Goal: Task Accomplishment & Management: Manage account settings

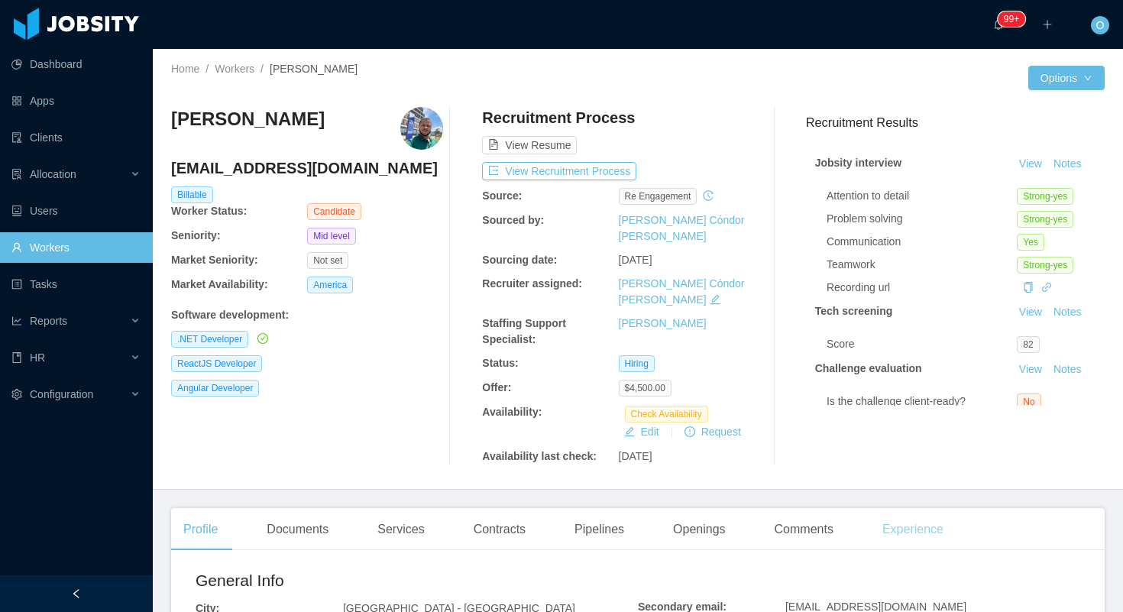
click at [917, 508] on div "Experience" at bounding box center [913, 529] width 86 height 43
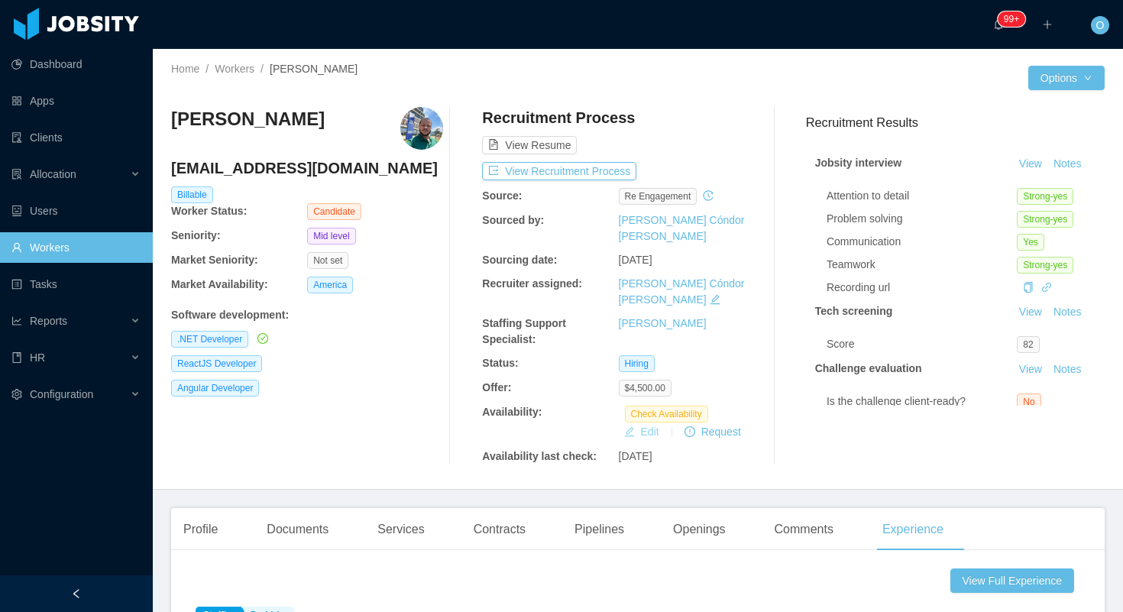
click at [640, 422] on button "Edit" at bounding box center [641, 431] width 47 height 18
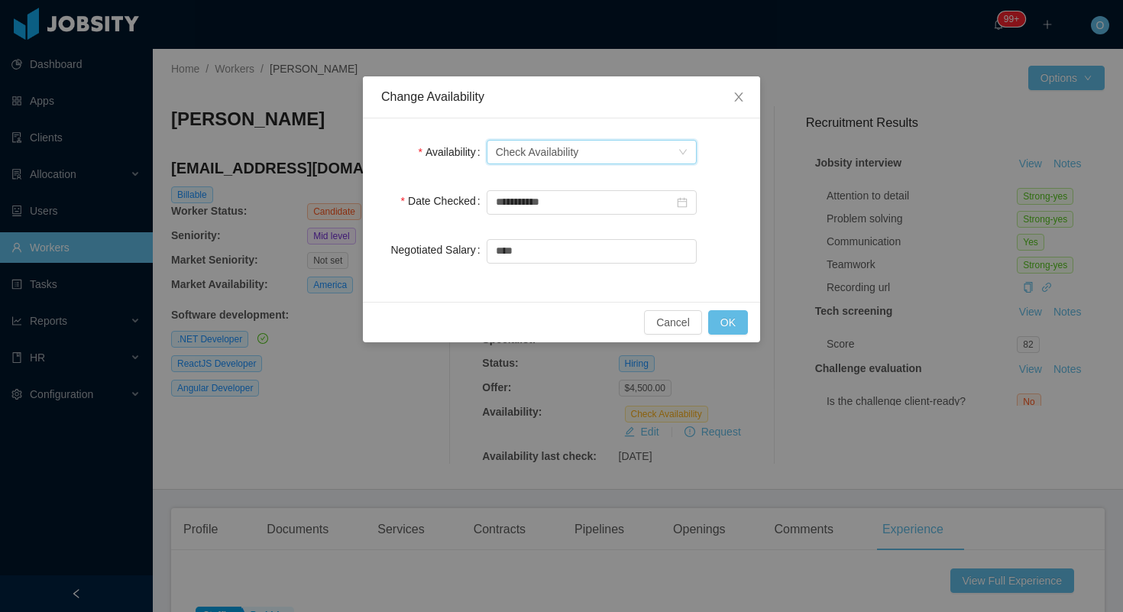
click at [671, 154] on div "Select one Check Availability" at bounding box center [587, 152] width 182 height 23
click at [640, 204] on li "Not Available" at bounding box center [591, 207] width 210 height 24
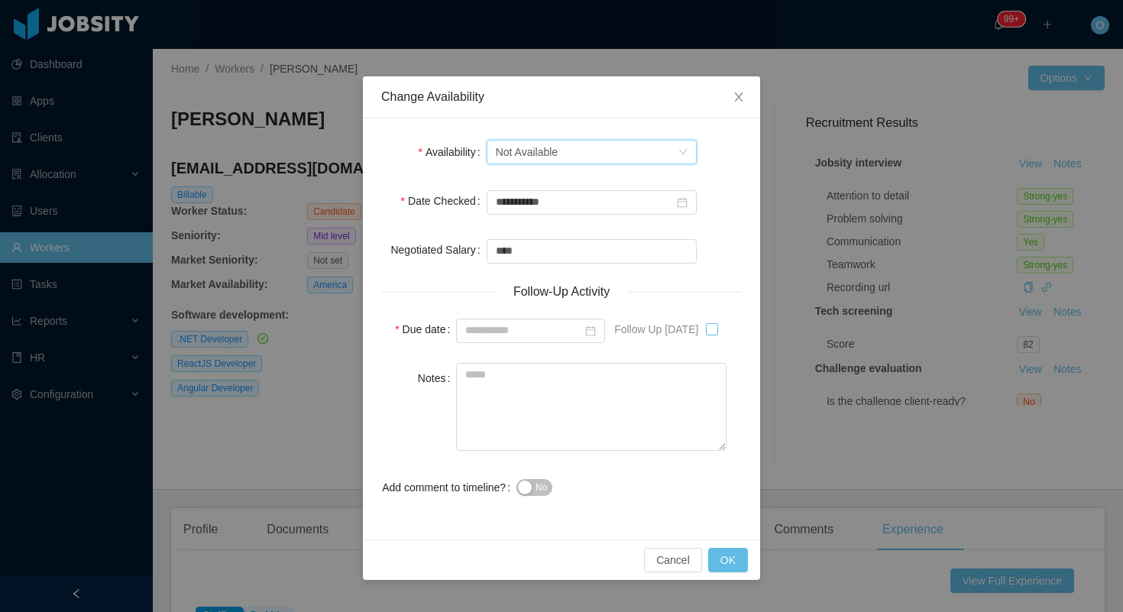
type input "**********"
click at [730, 553] on button "OK" at bounding box center [728, 560] width 40 height 24
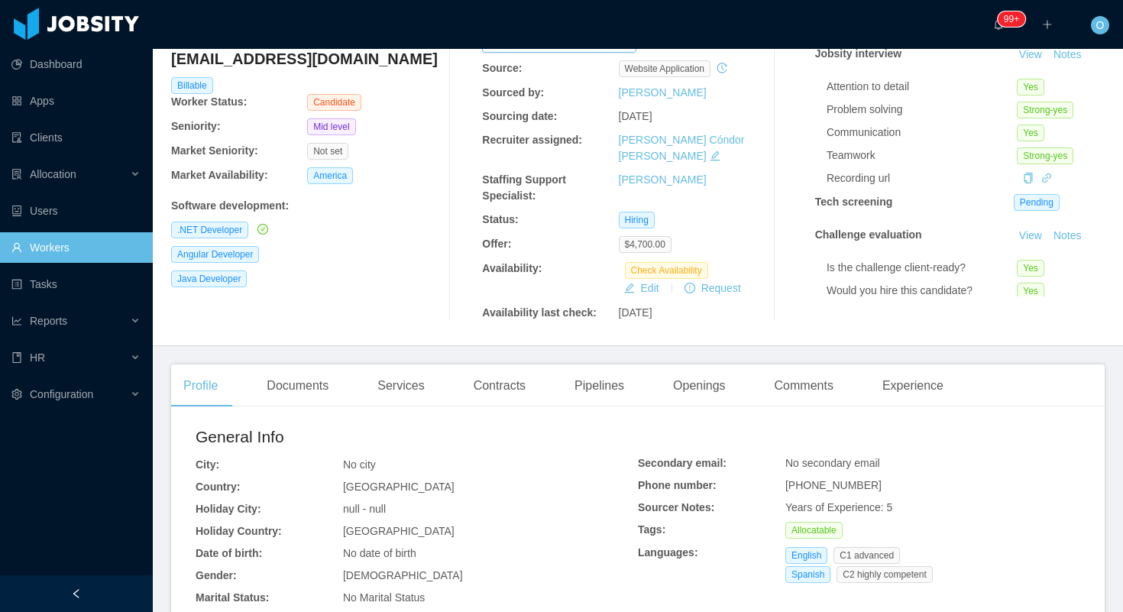
scroll to position [110, 0]
click at [901, 364] on div "Experience" at bounding box center [913, 385] width 86 height 43
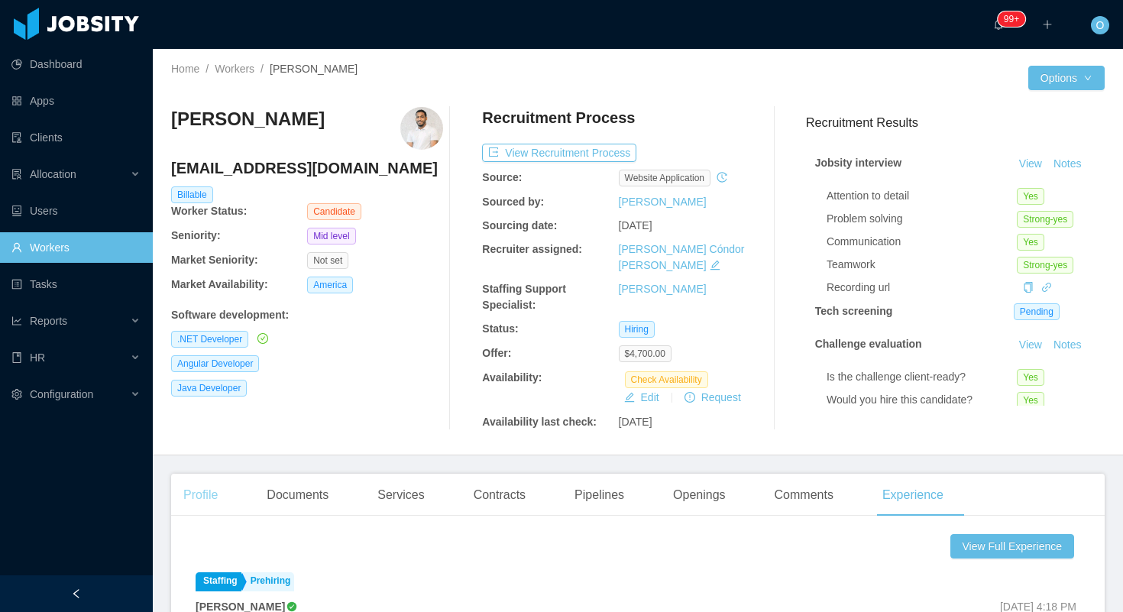
click at [211, 478] on div "Profile" at bounding box center [200, 495] width 59 height 43
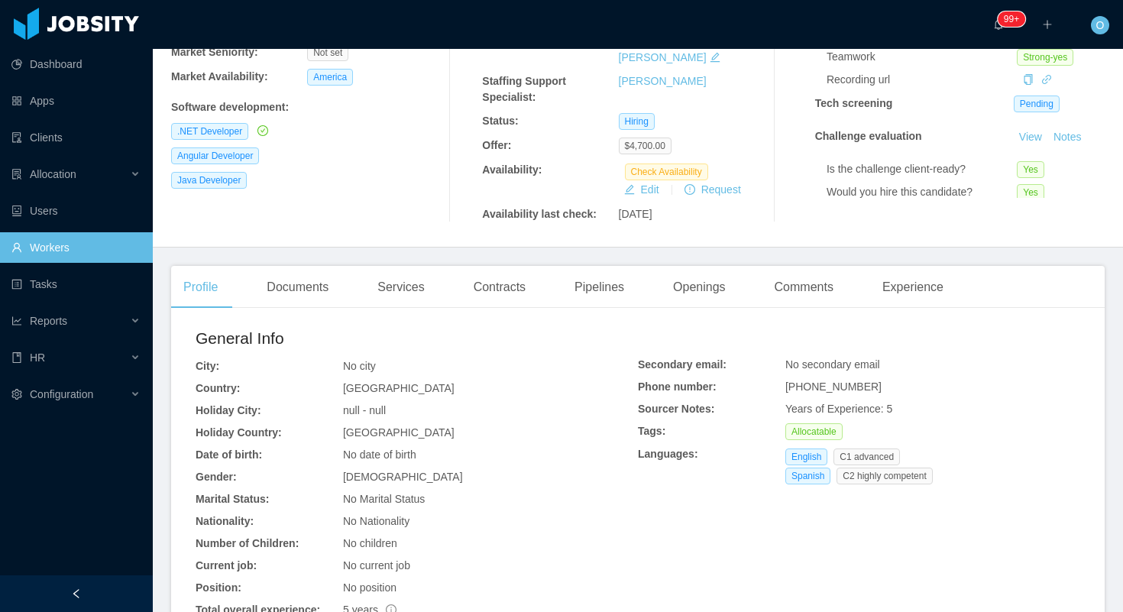
scroll to position [262, 0]
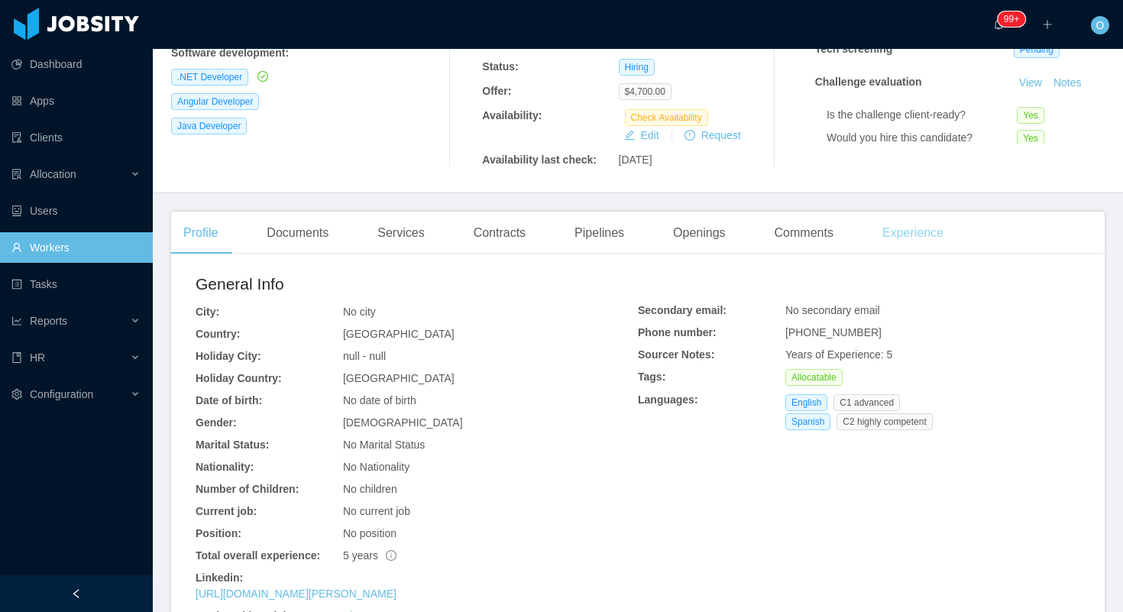
click at [909, 215] on div "Experience" at bounding box center [913, 233] width 86 height 43
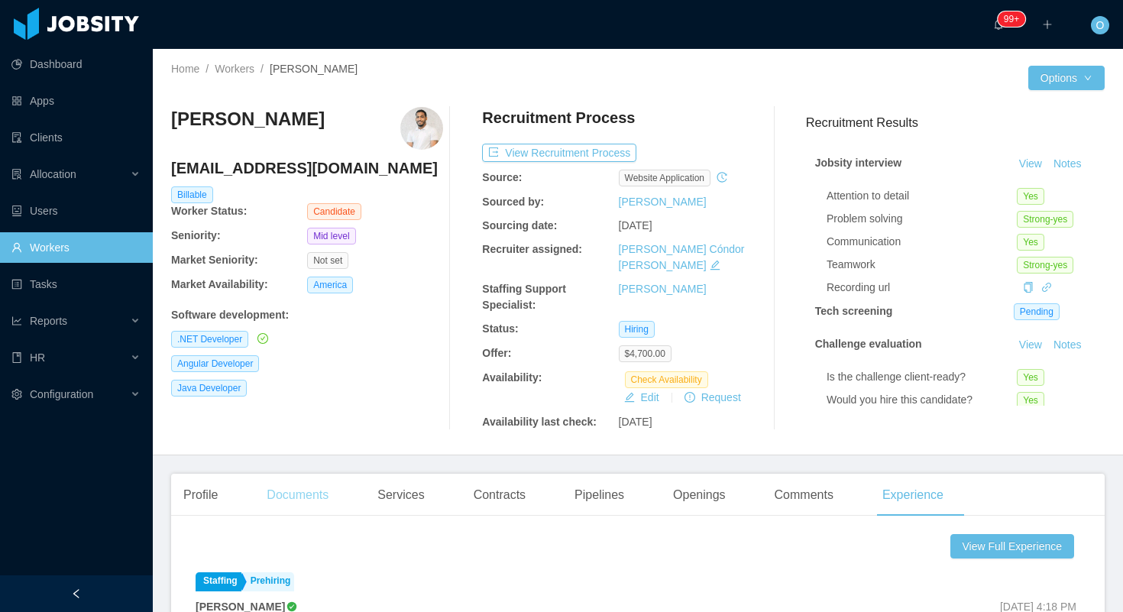
click at [315, 474] on div "Documents" at bounding box center [297, 495] width 86 height 43
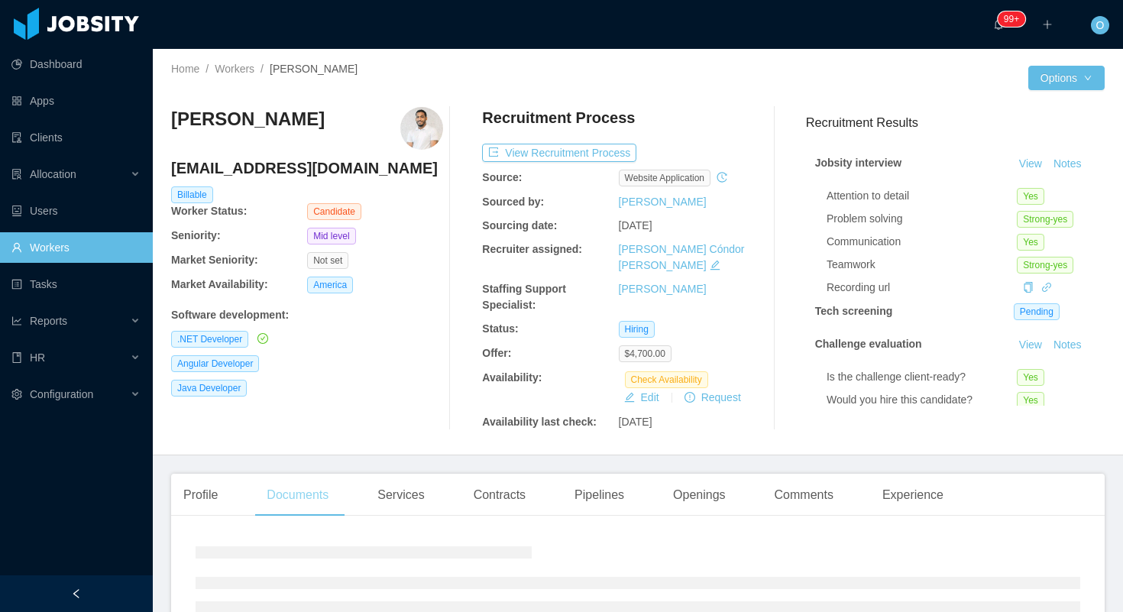
scroll to position [116, 0]
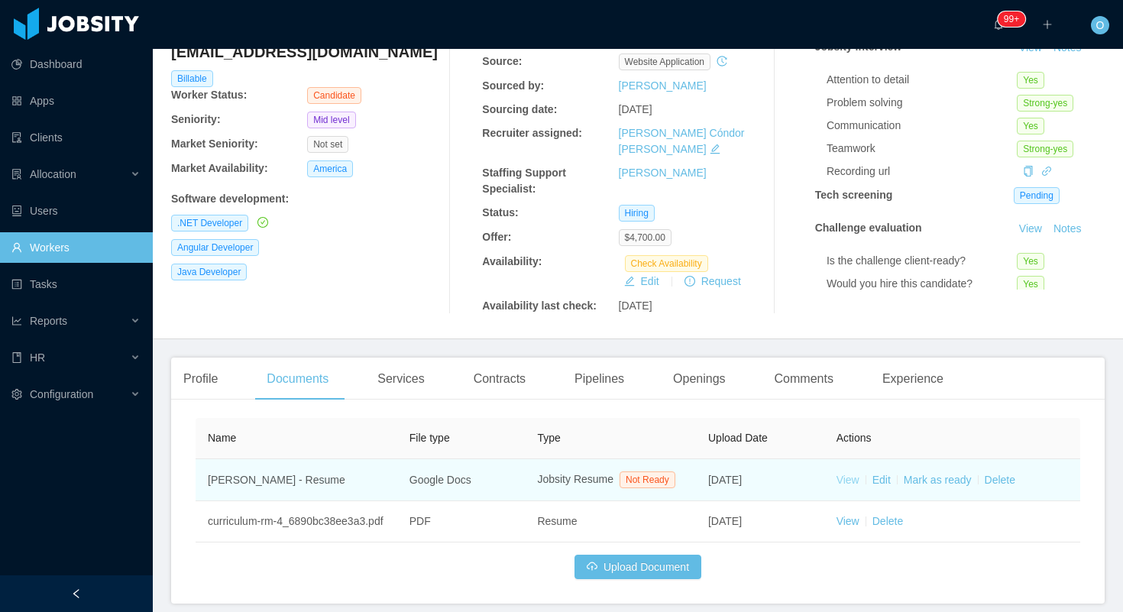
click at [843, 474] on link "View" at bounding box center [847, 480] width 23 height 12
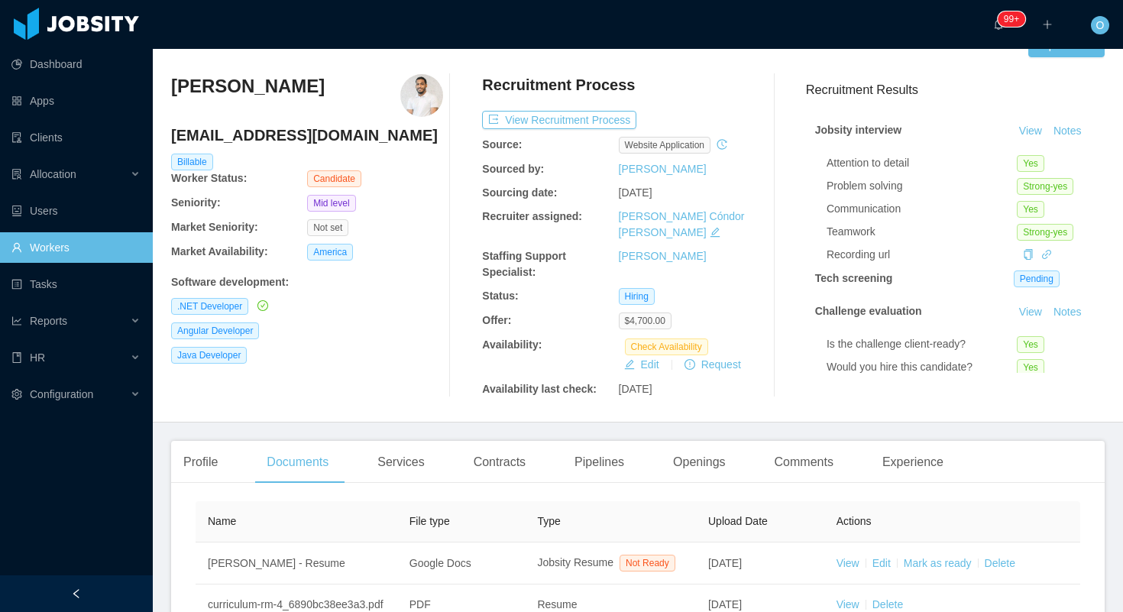
scroll to position [0, 0]
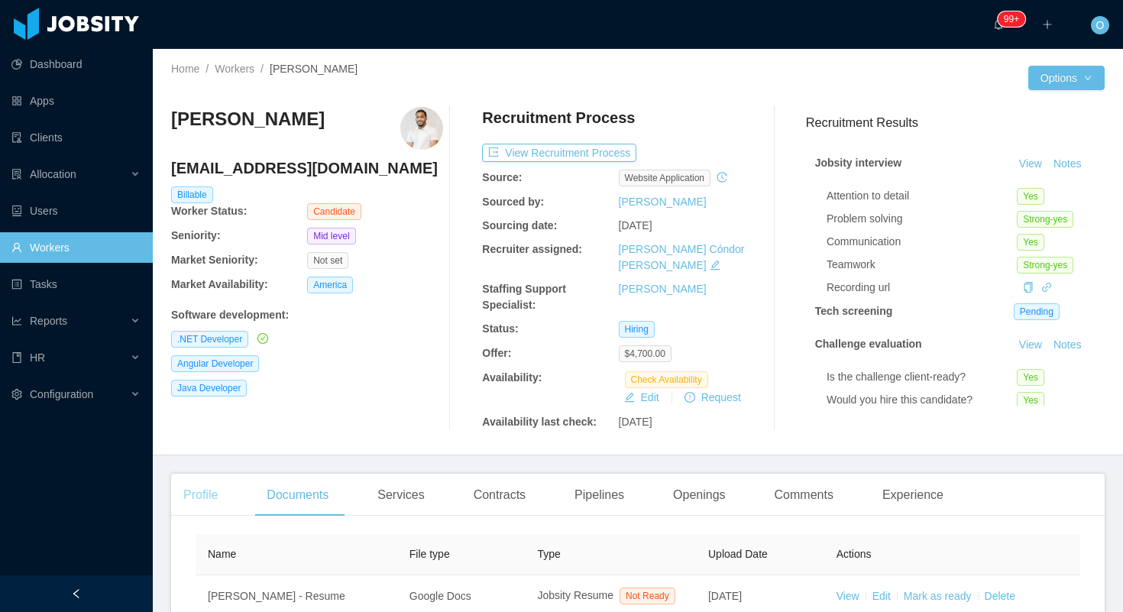
click at [222, 489] on div "Profile" at bounding box center [200, 495] width 59 height 43
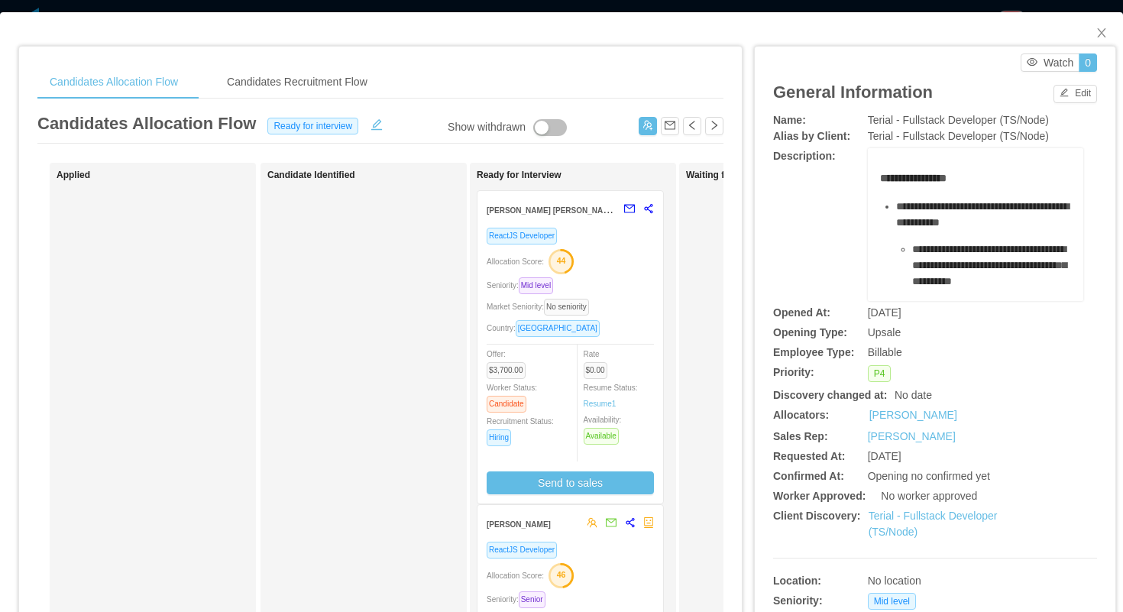
click at [626, 337] on div "ReactJS Developer Allocation Score: 44 Seniority: Mid level Market Seniority: N…" at bounding box center [570, 360] width 167 height 267
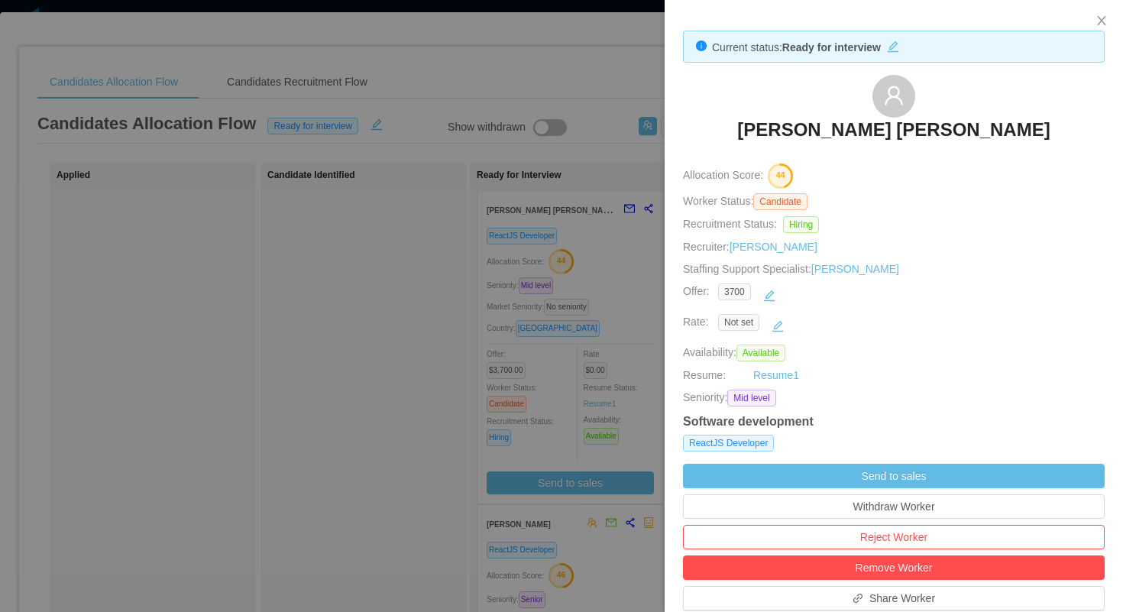
scroll to position [411, 0]
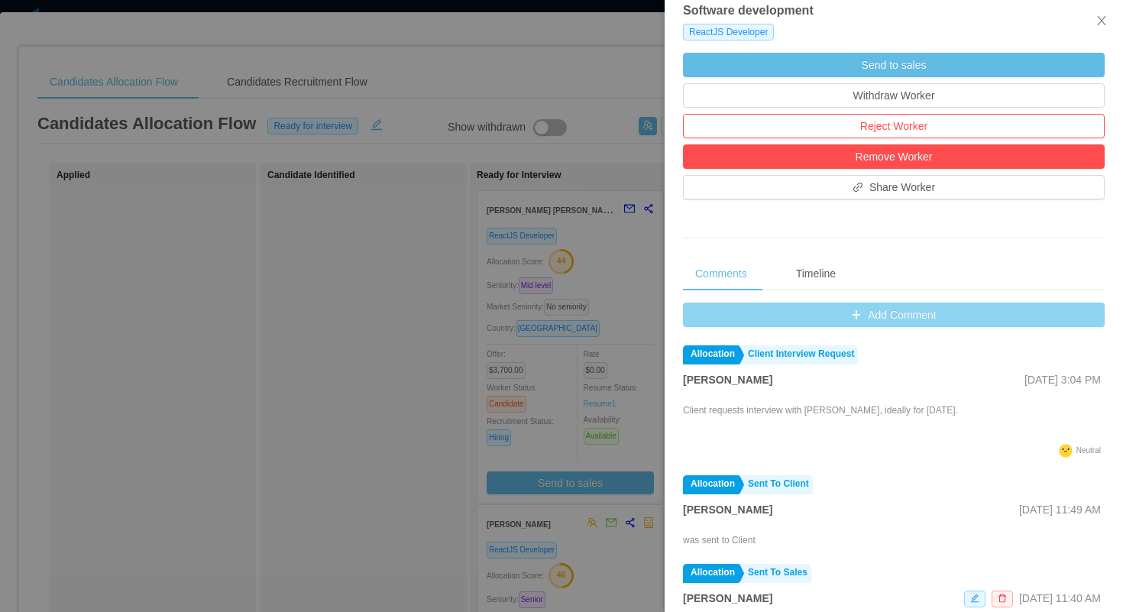
click at [707, 315] on button "Add Comment" at bounding box center [894, 314] width 422 height 24
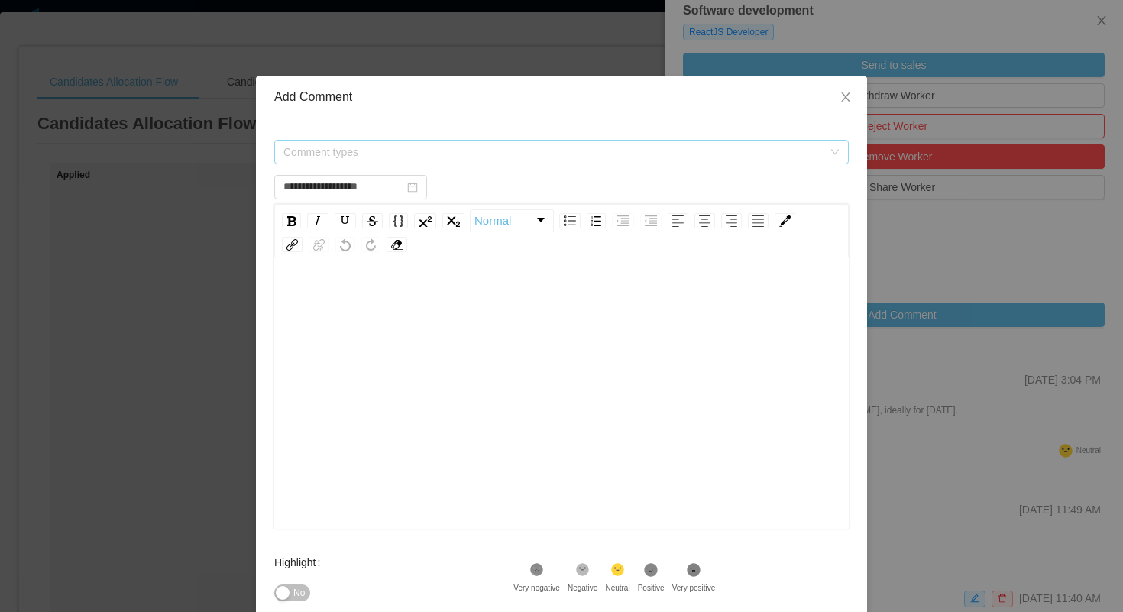
click at [561, 147] on span "Comment types" at bounding box center [552, 151] width 539 height 15
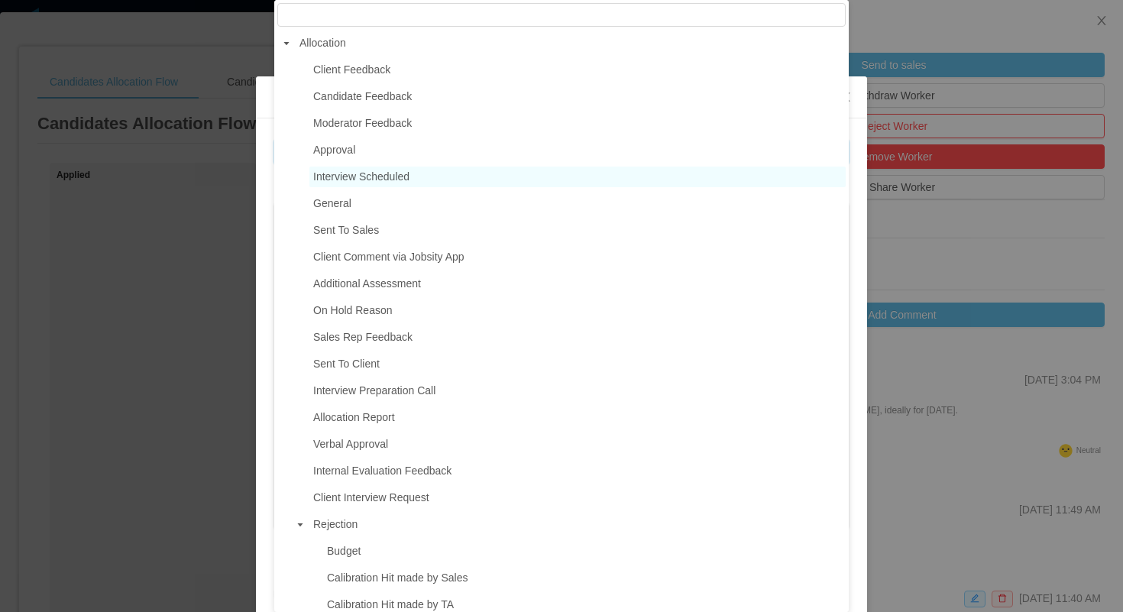
click at [422, 176] on span "Interview Scheduled" at bounding box center [577, 177] width 536 height 21
type input "**********"
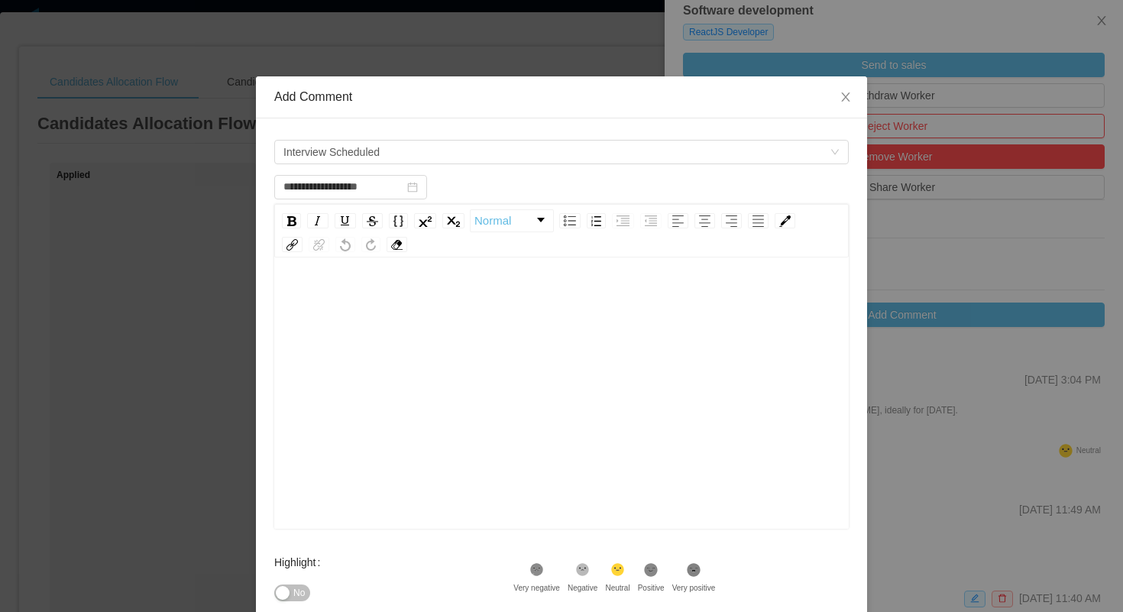
click at [416, 306] on div "rdw-editor" at bounding box center [561, 298] width 551 height 31
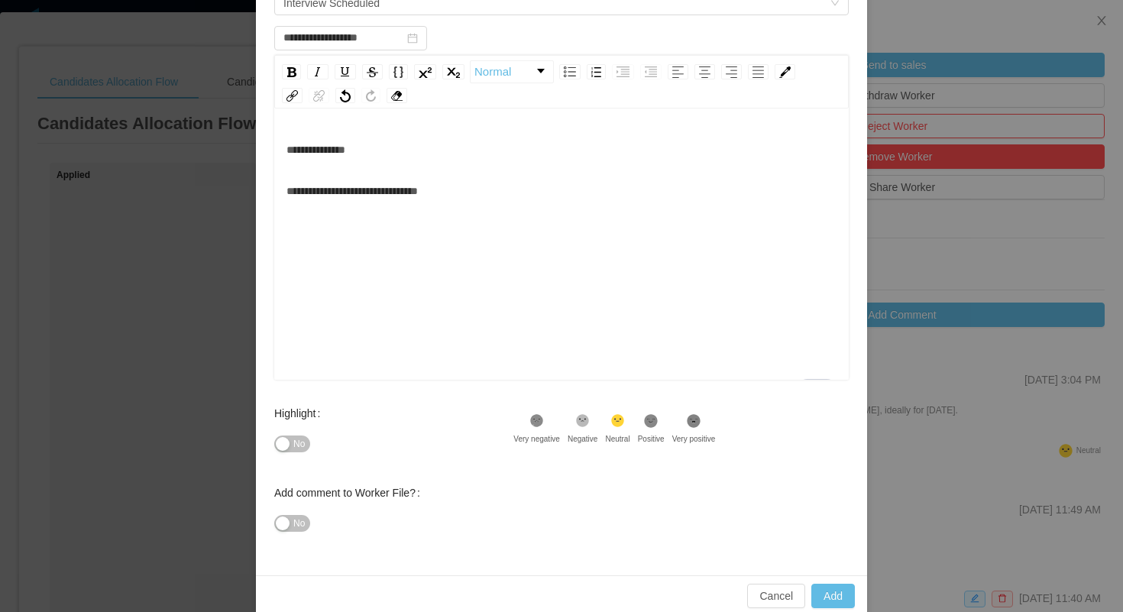
scroll to position [157, 0]
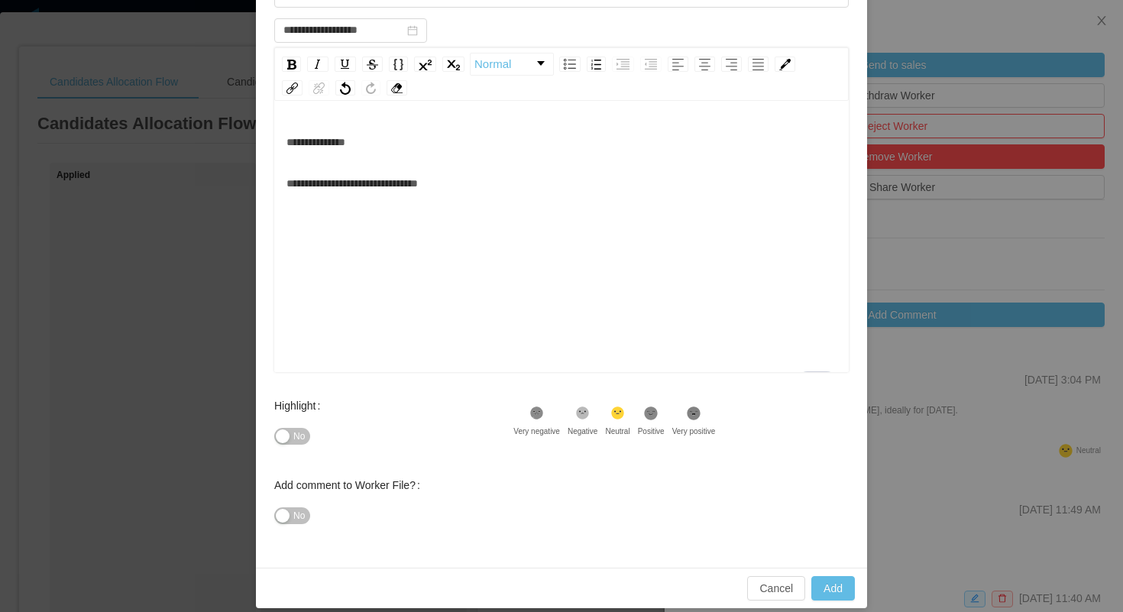
click at [658, 412] on icon at bounding box center [651, 412] width 13 height 13
click at [817, 581] on button "Add" at bounding box center [833, 588] width 44 height 24
type input "**********"
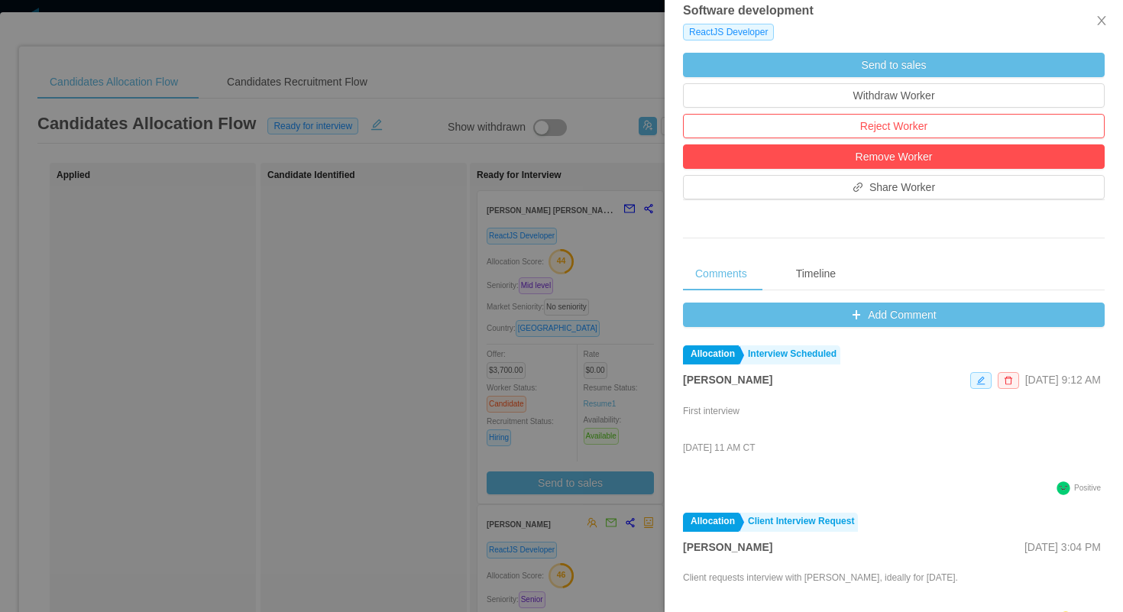
click at [569, 84] on div at bounding box center [561, 306] width 1123 height 612
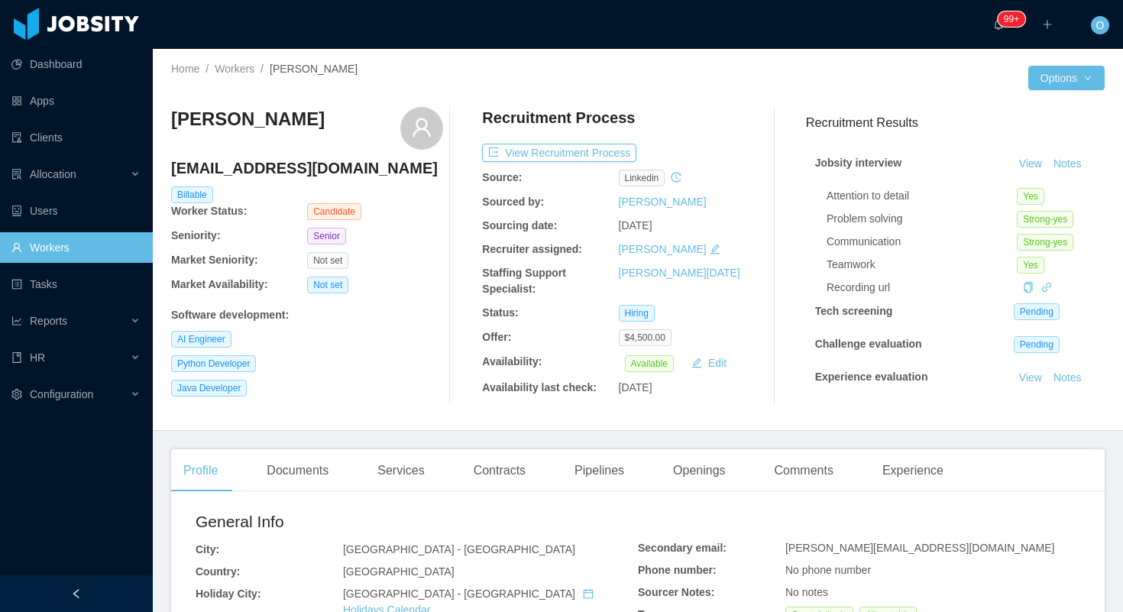
click at [727, 85] on div at bounding box center [833, 78] width 390 height 24
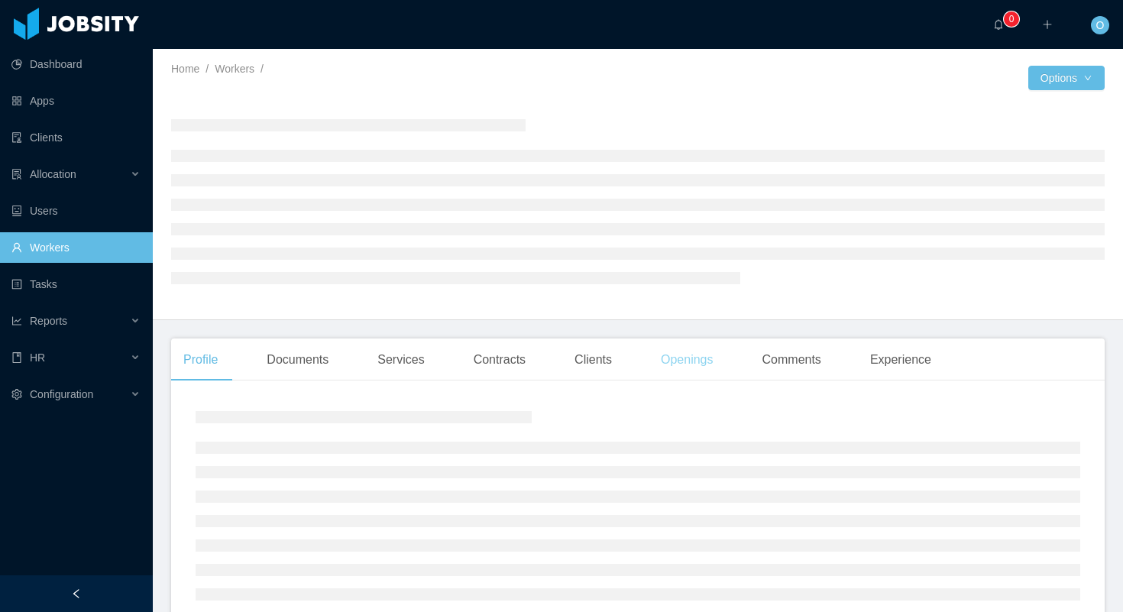
click at [681, 361] on div "Openings" at bounding box center [687, 359] width 77 height 43
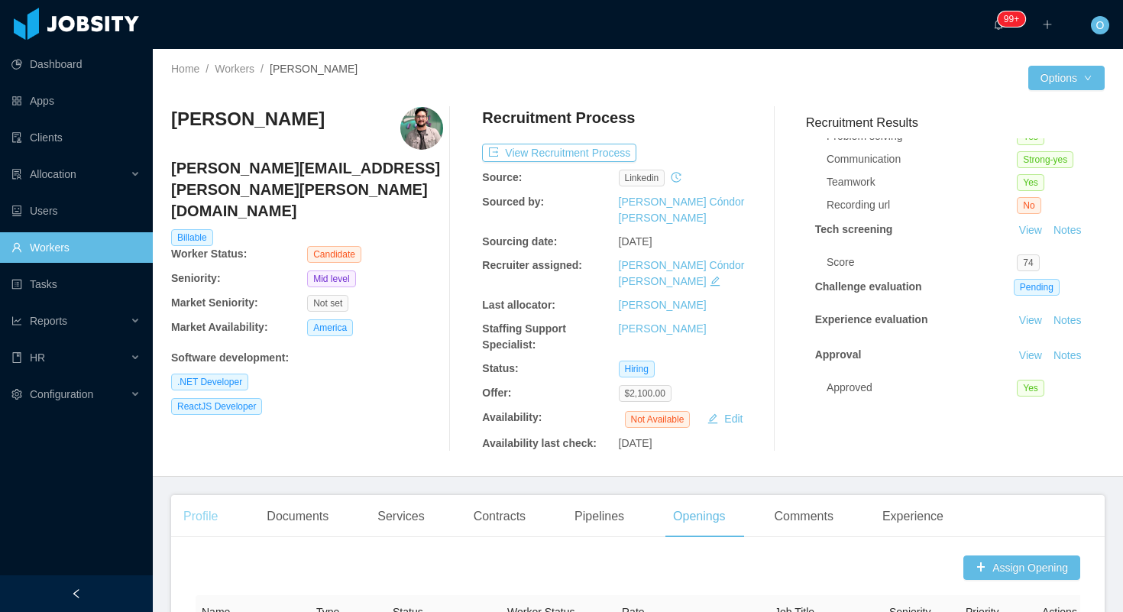
click at [220, 495] on div "Profile" at bounding box center [200, 516] width 59 height 43
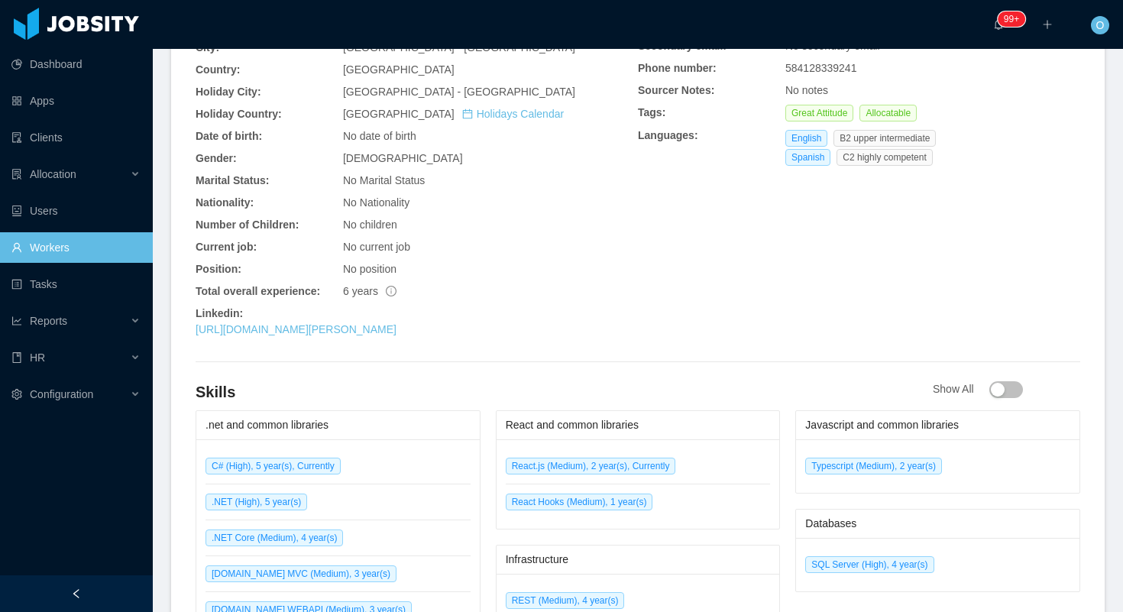
scroll to position [488, 0]
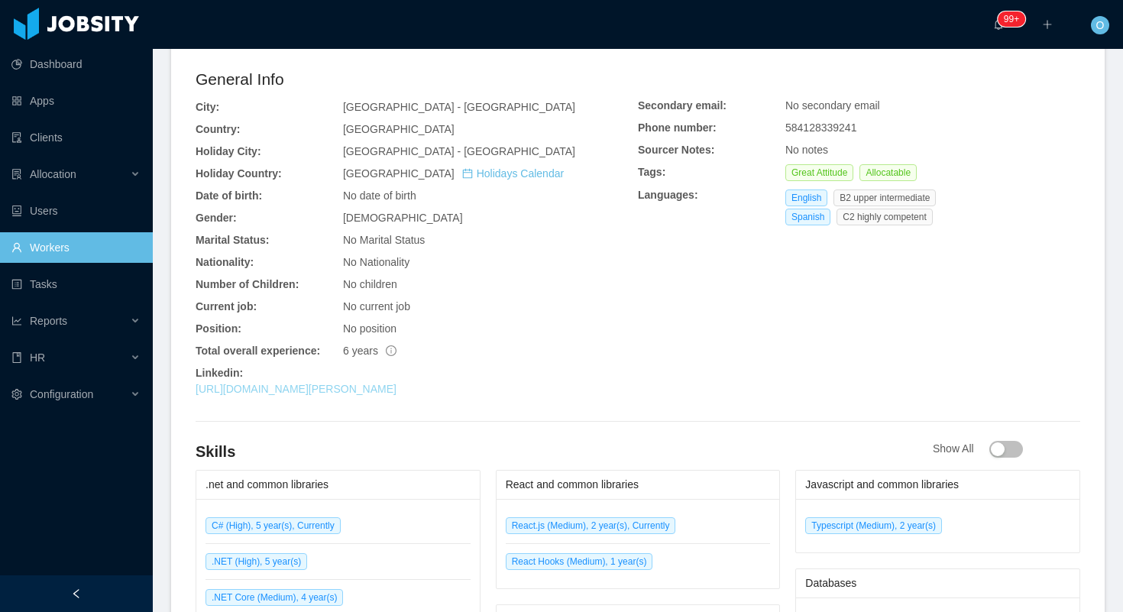
click at [355, 383] on link "[URL][DOMAIN_NAME][PERSON_NAME]" at bounding box center [296, 389] width 201 height 12
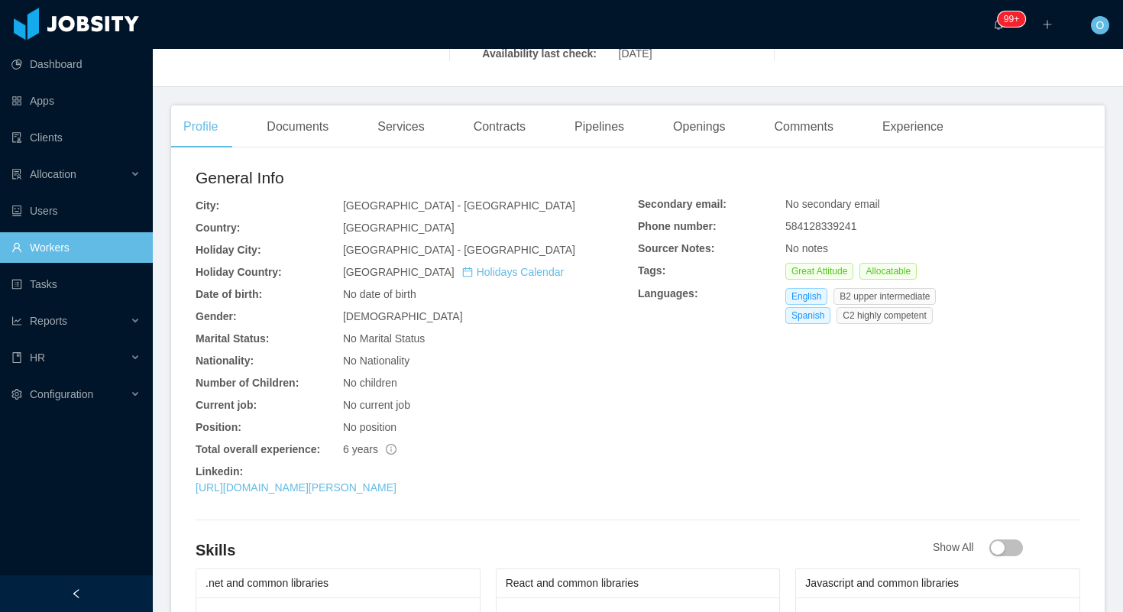
scroll to position [0, 0]
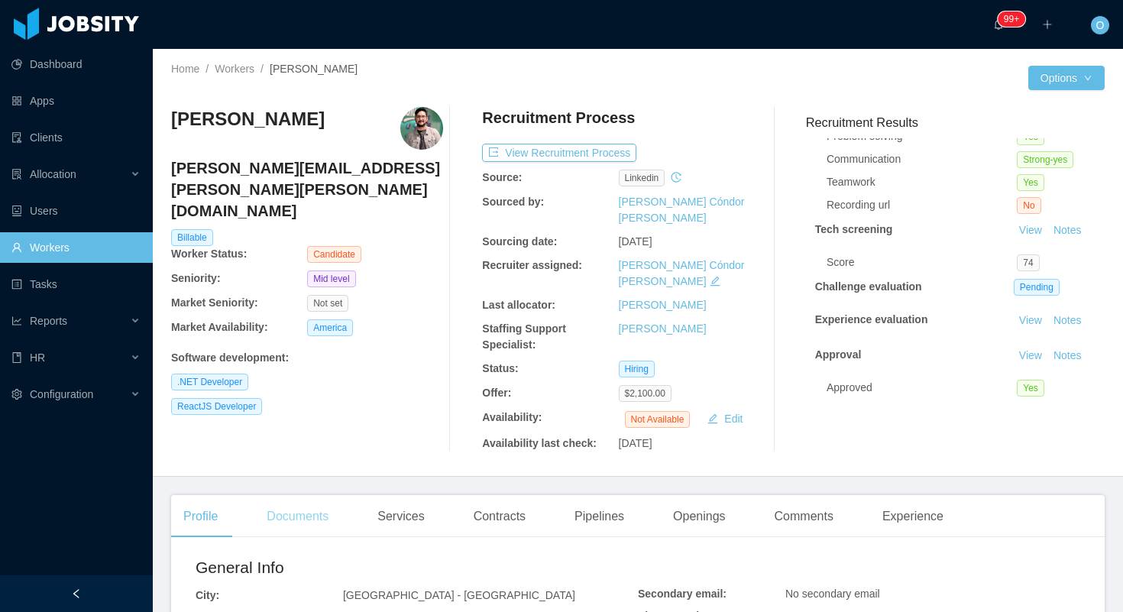
click at [319, 495] on div "Documents" at bounding box center [297, 516] width 86 height 43
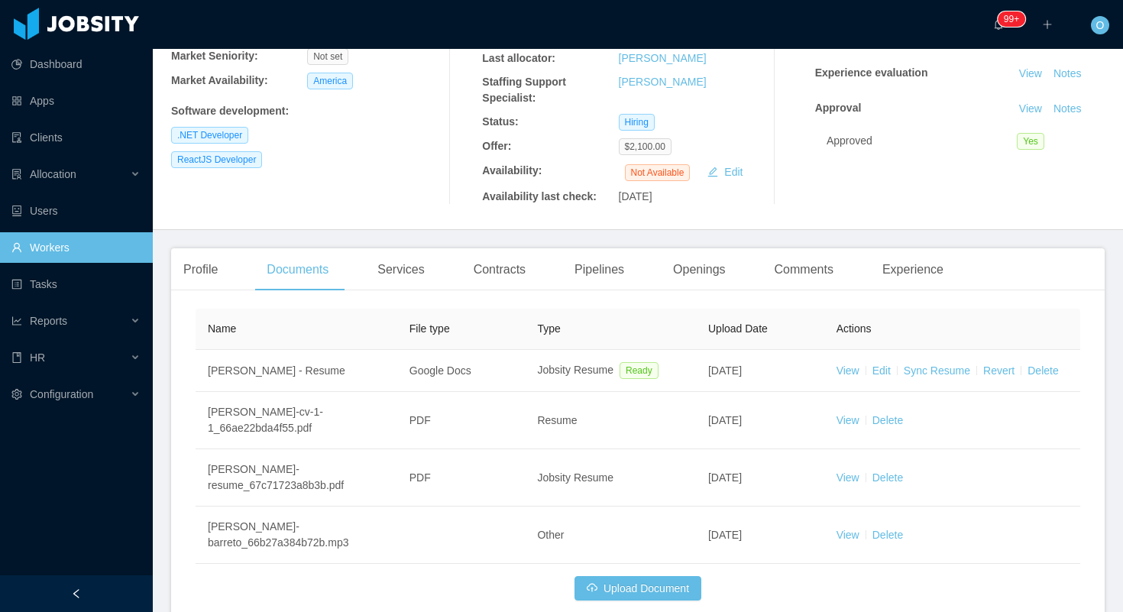
scroll to position [267, 0]
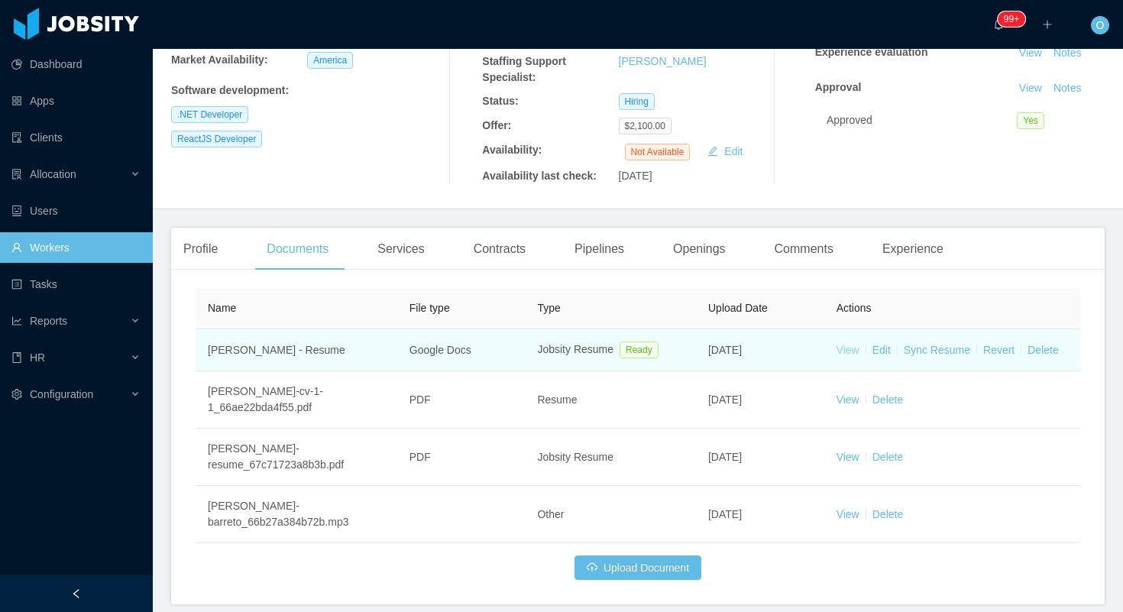
click at [848, 344] on link "View" at bounding box center [847, 350] width 23 height 12
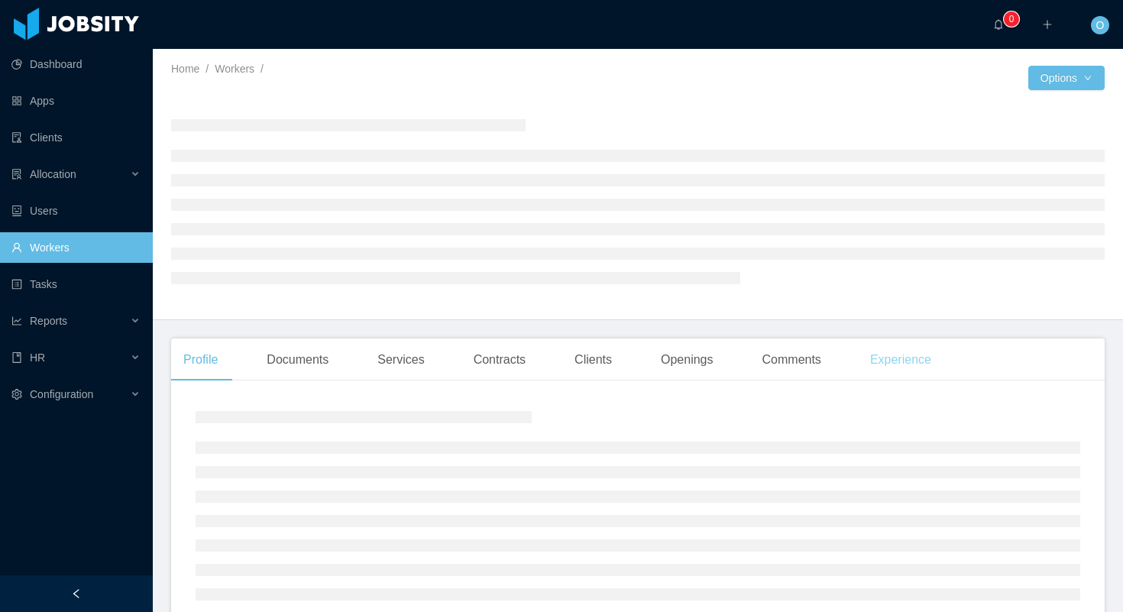
click at [875, 364] on div "Experience" at bounding box center [901, 359] width 86 height 43
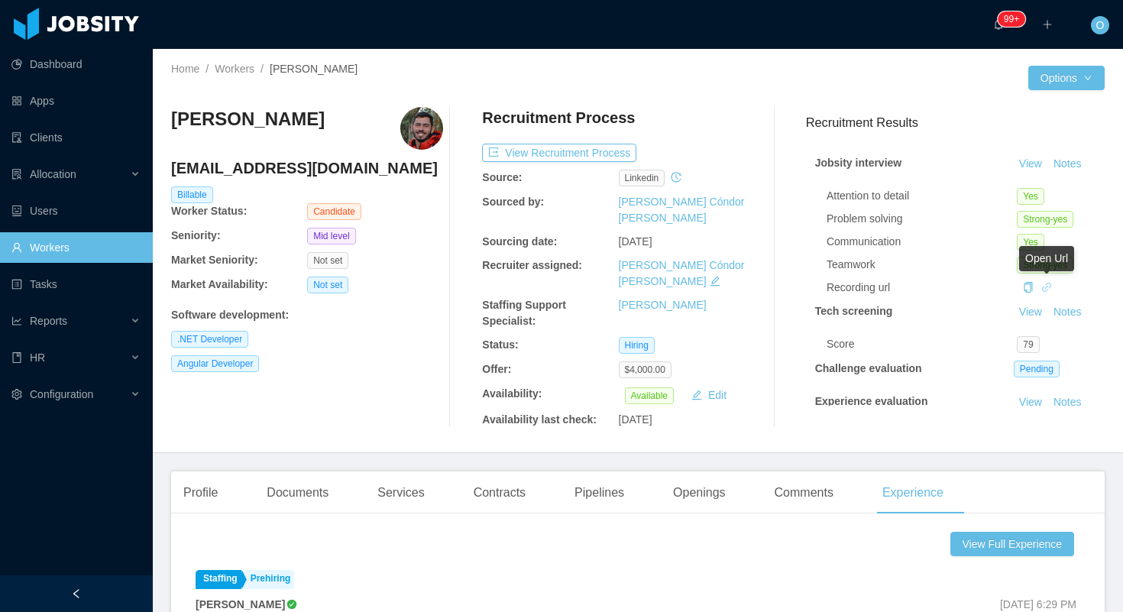
click at [1048, 286] on icon "icon: link" at bounding box center [1046, 287] width 11 height 11
click at [215, 471] on div "Profile" at bounding box center [200, 492] width 59 height 43
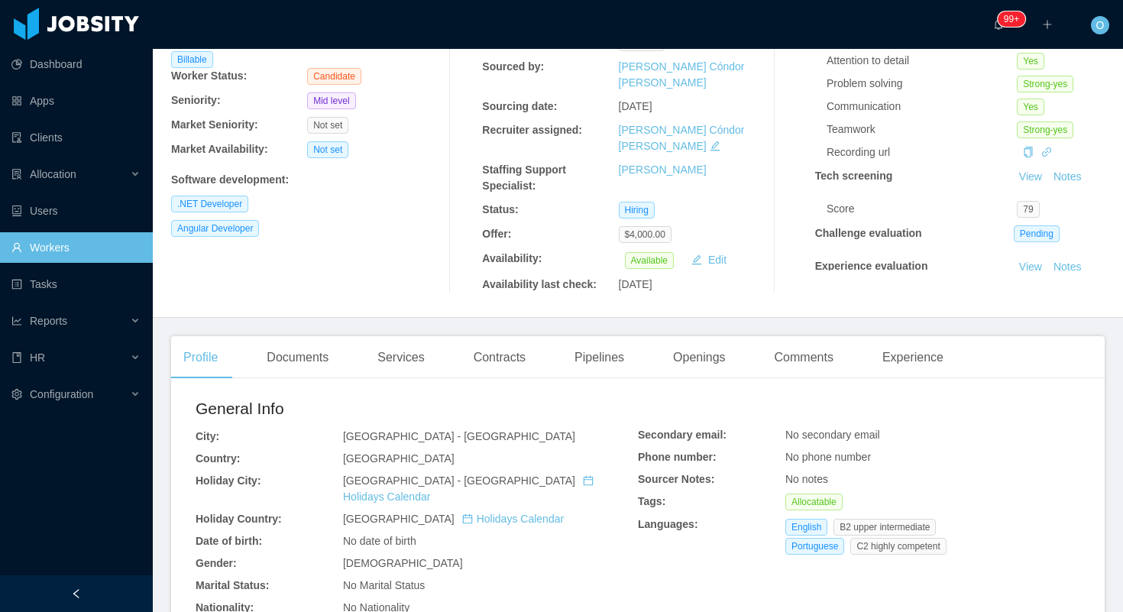
scroll to position [300, 0]
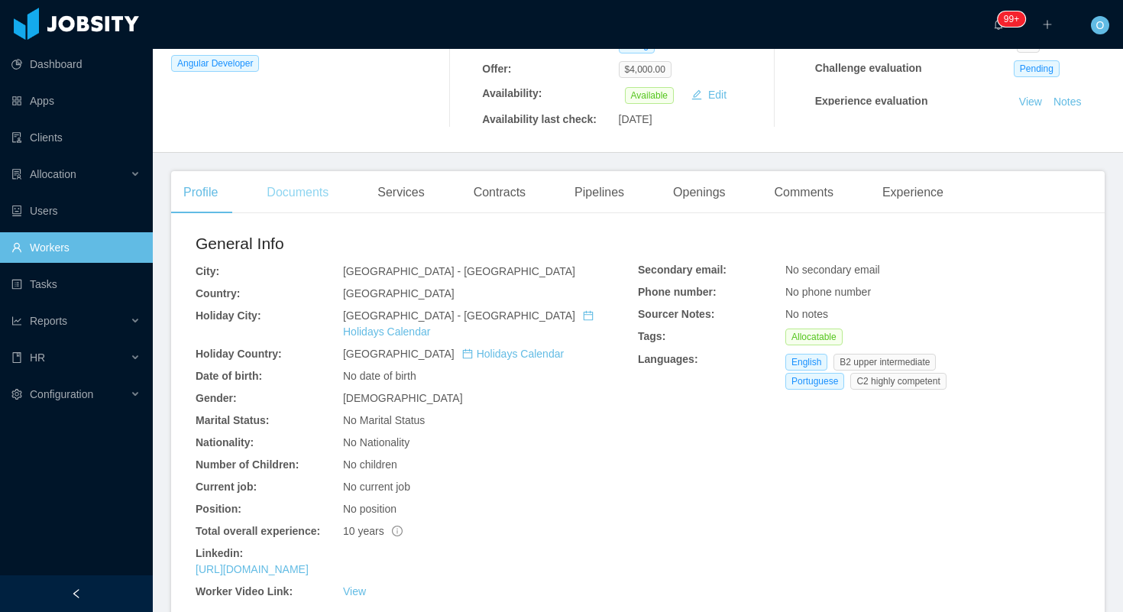
click at [324, 172] on div "Documents" at bounding box center [297, 192] width 86 height 43
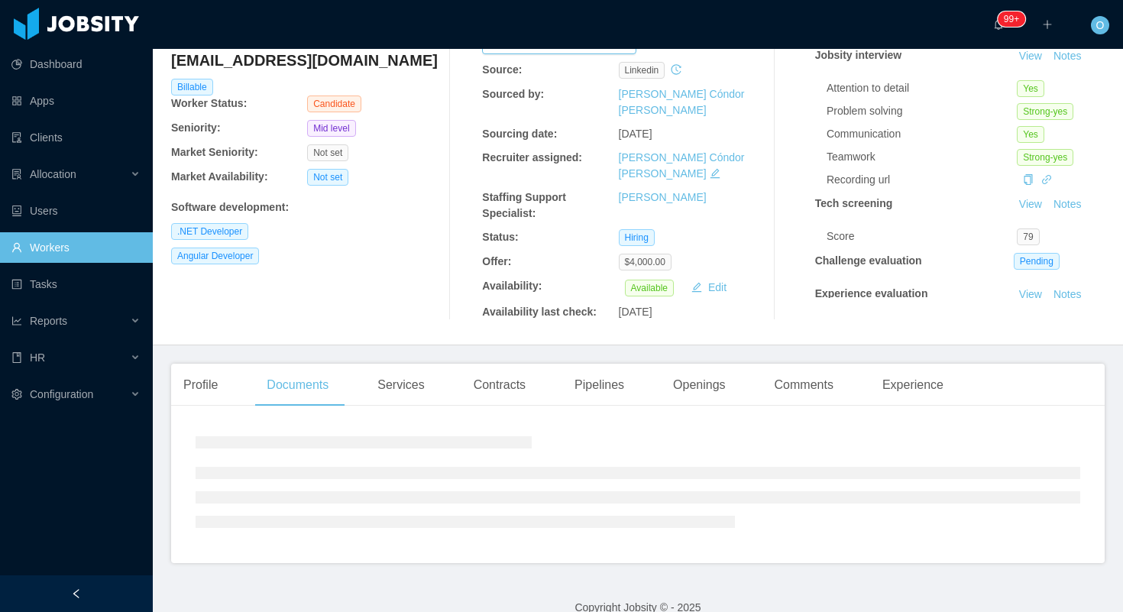
scroll to position [129, 0]
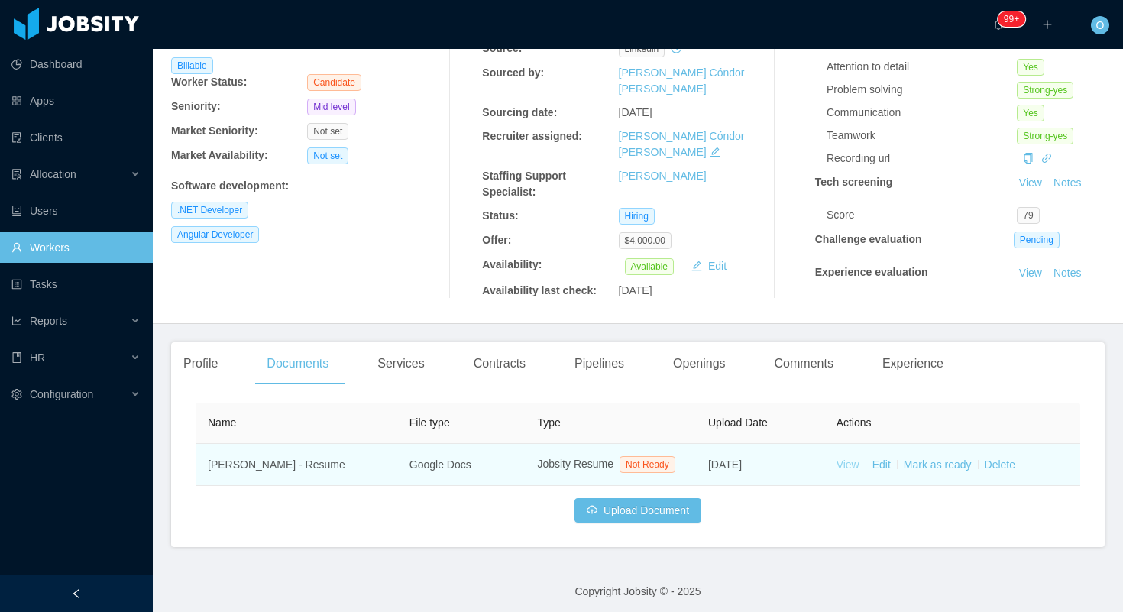
click at [849, 458] on link "View" at bounding box center [847, 464] width 23 height 12
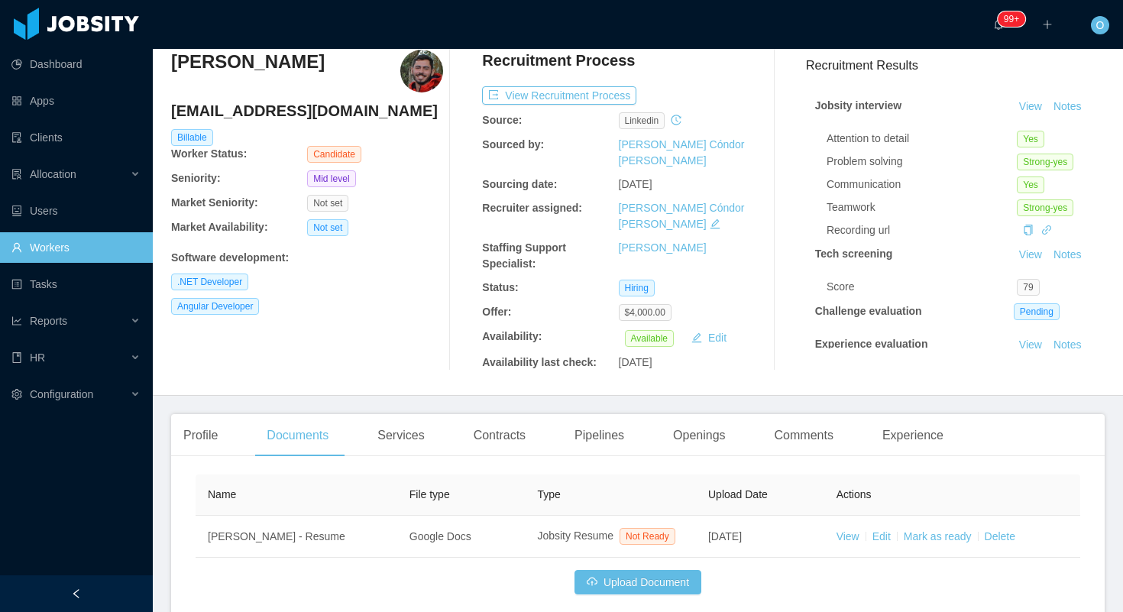
scroll to position [0, 0]
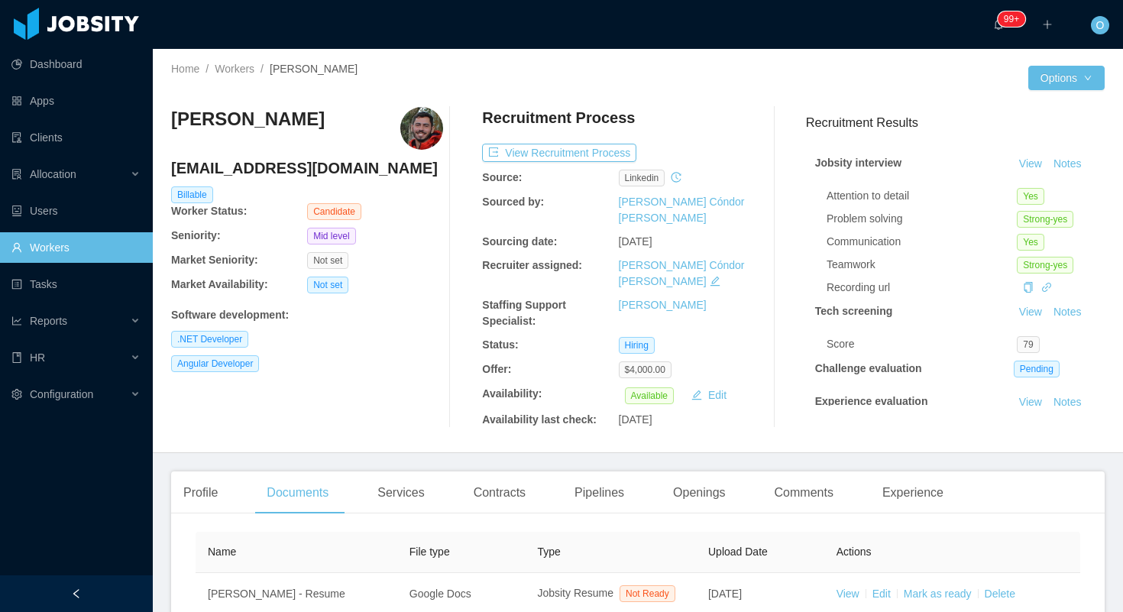
drag, startPoint x: 357, startPoint y: 63, endPoint x: 271, endPoint y: 74, distance: 87.1
click at [271, 74] on div "Home / Workers / Rodrigo Ximenes /" at bounding box center [404, 69] width 467 height 16
copy span "Rodrigo Ximenes"
click at [221, 478] on div "Profile" at bounding box center [200, 492] width 59 height 43
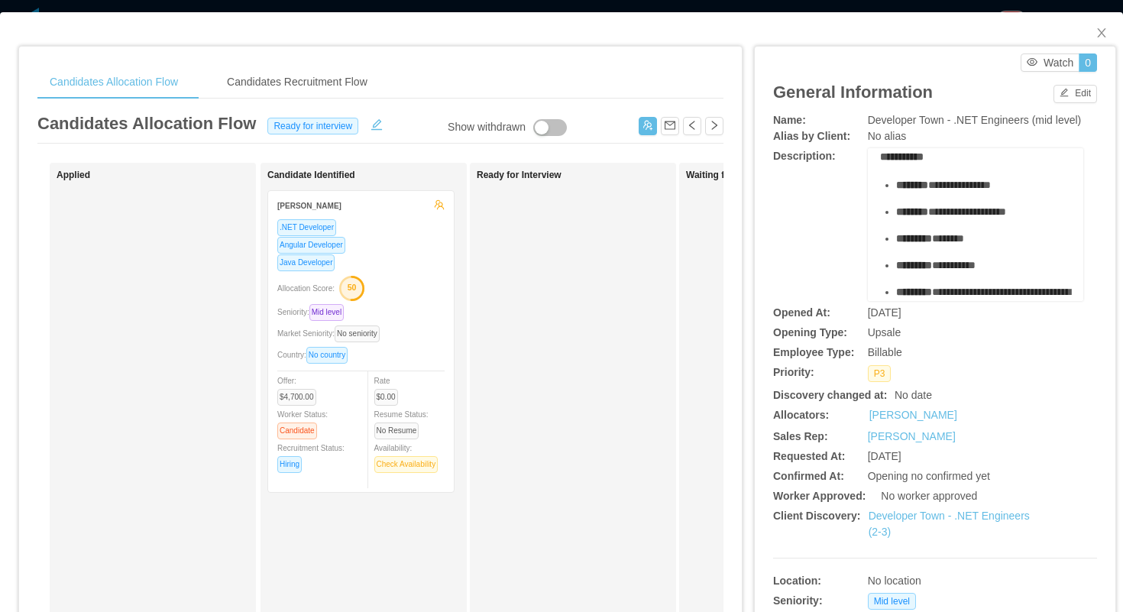
scroll to position [76, 0]
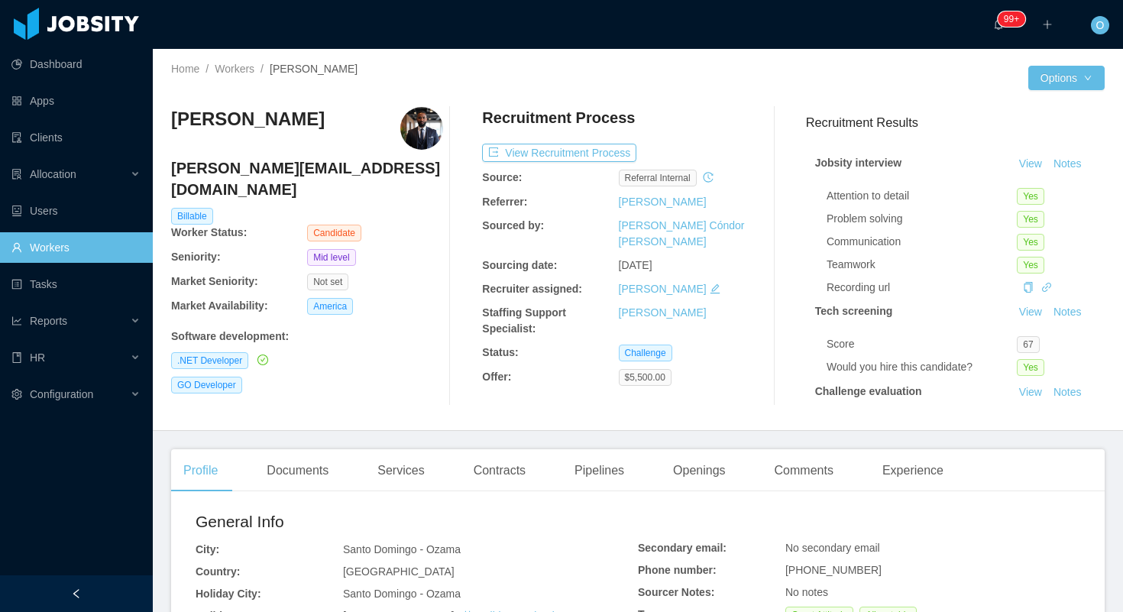
scroll to position [178, 0]
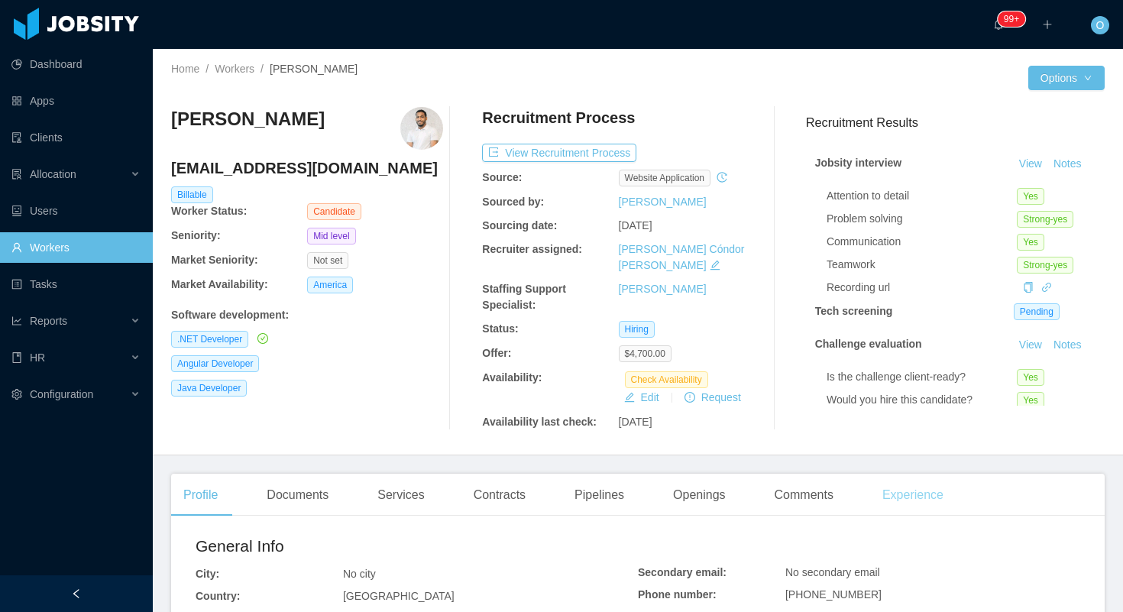
click at [891, 484] on div "Experience" at bounding box center [913, 495] width 86 height 43
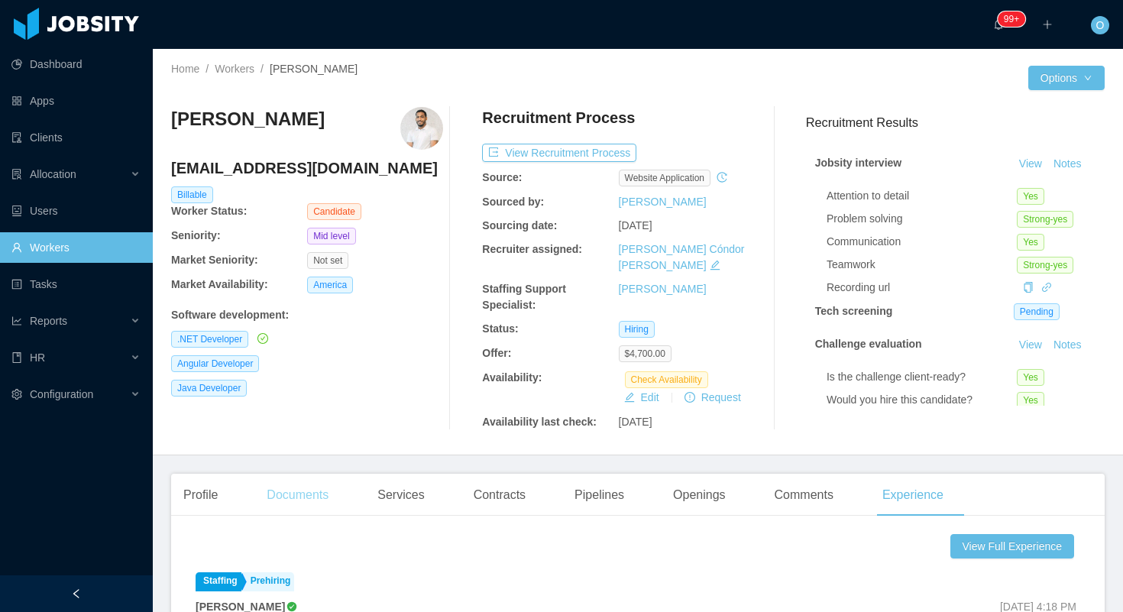
click at [332, 490] on div "Documents" at bounding box center [297, 495] width 86 height 43
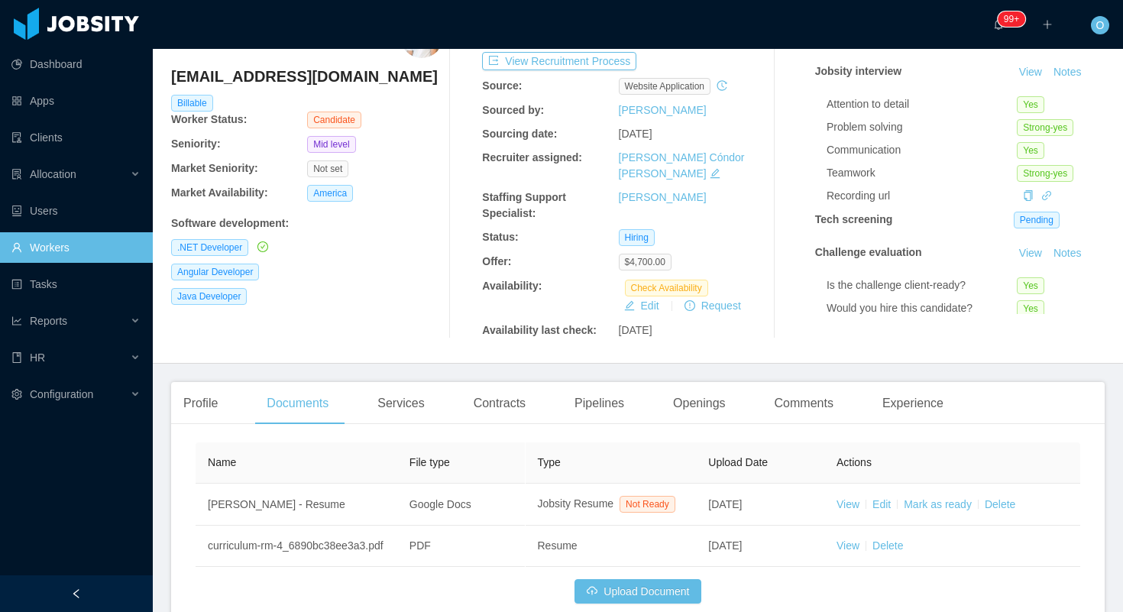
scroll to position [195, 0]
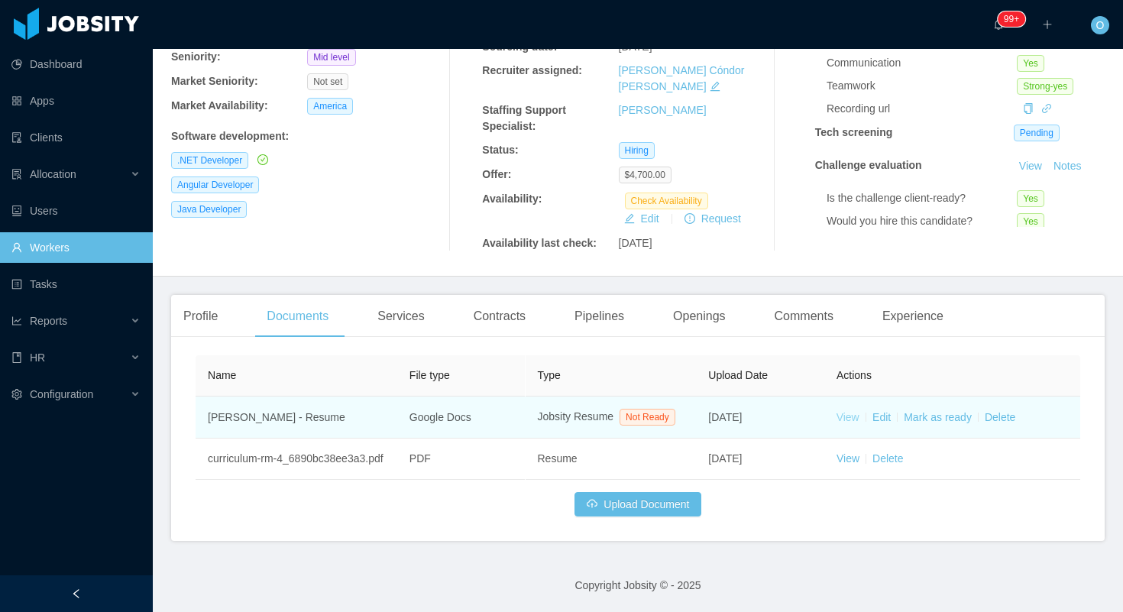
click at [844, 411] on link "View" at bounding box center [847, 417] width 23 height 12
